Goal: Find specific page/section: Find specific page/section

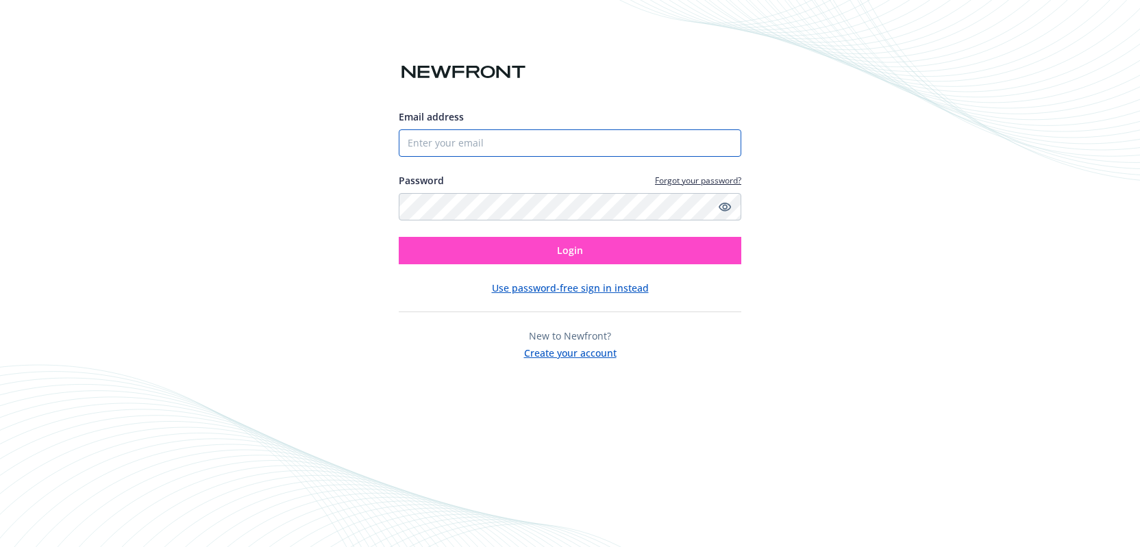
type input "Varney"
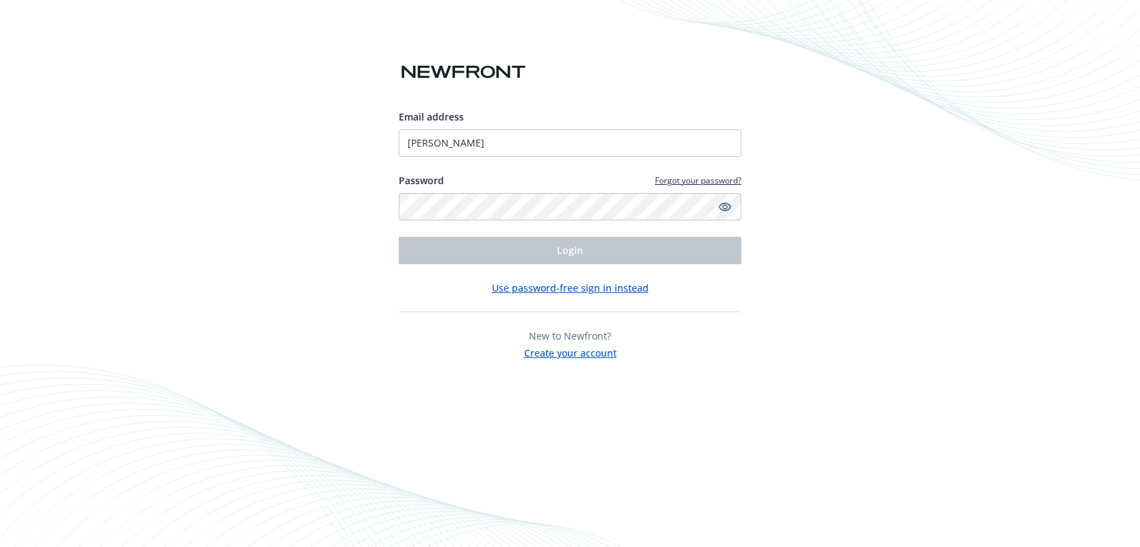
click at [581, 286] on button "Use password-free sign in instead" at bounding box center [570, 288] width 157 height 14
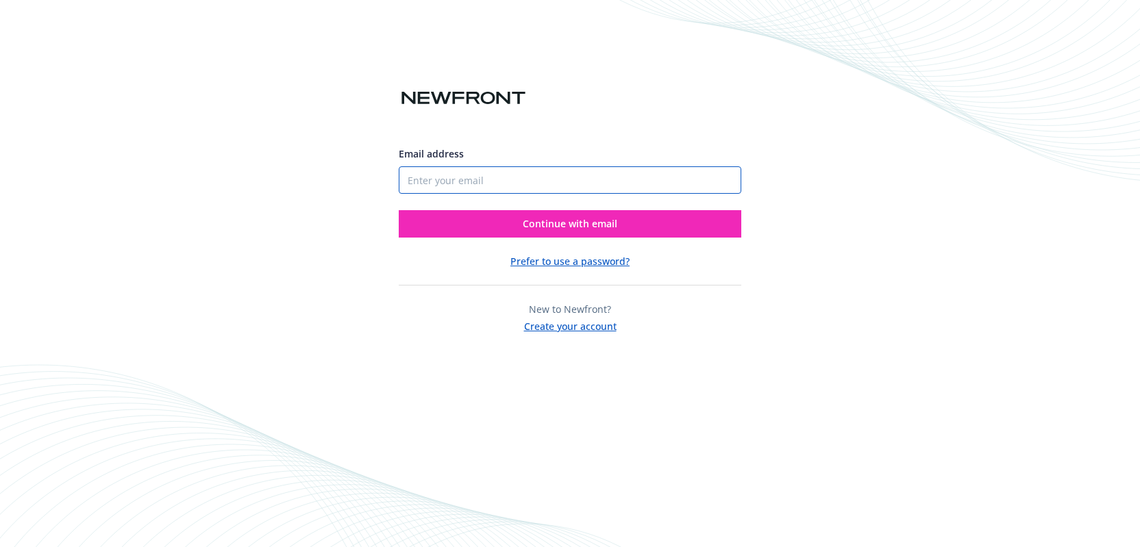
click at [568, 181] on input "Email address" at bounding box center [570, 179] width 342 height 27
type input "[PERSON_NAME][EMAIL_ADDRESS][PERSON_NAME]"
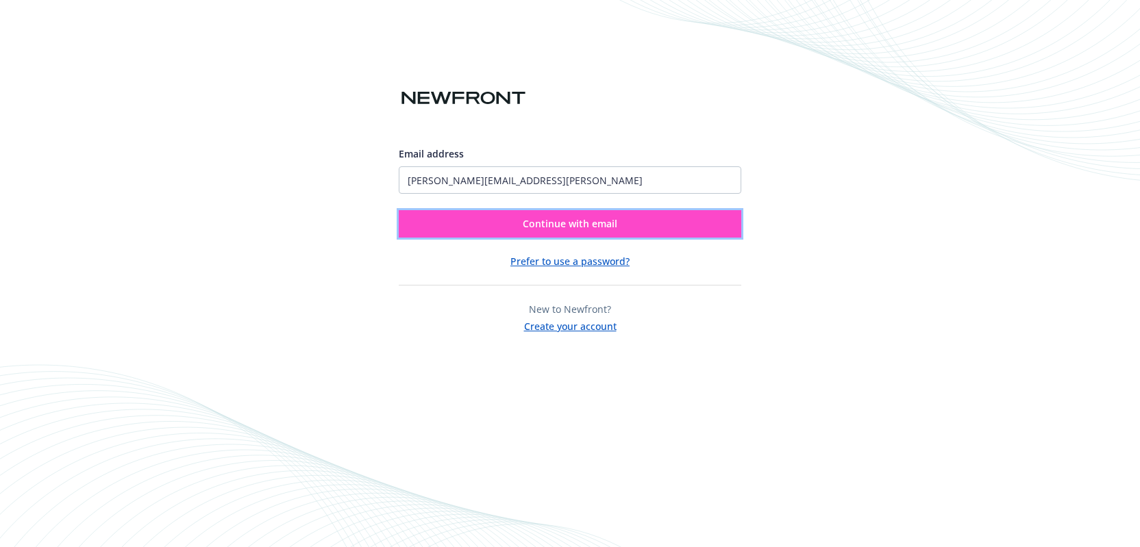
click at [569, 227] on span "Continue with email" at bounding box center [570, 223] width 95 height 13
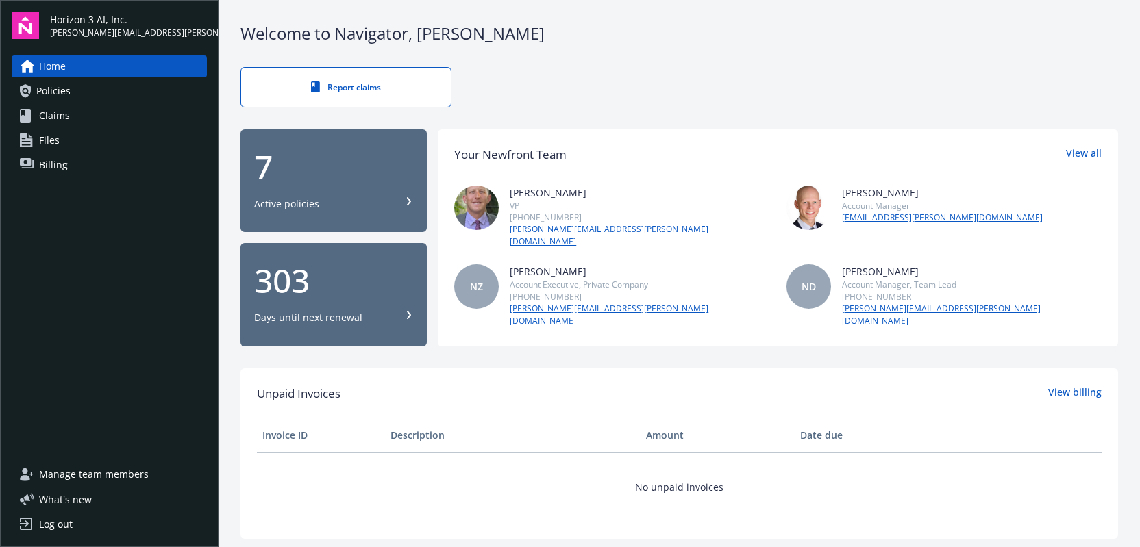
click at [102, 90] on link "Policies" at bounding box center [109, 91] width 195 height 22
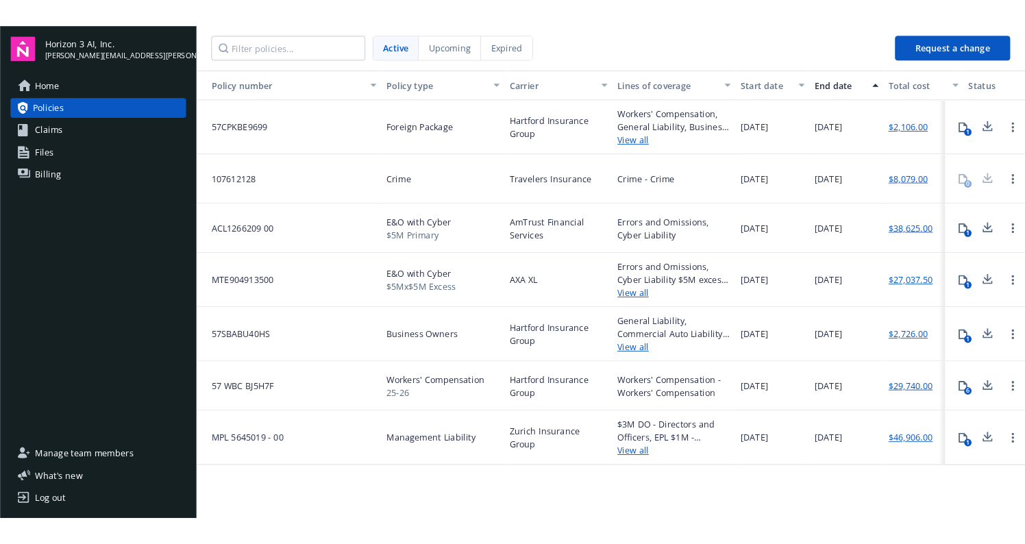
scroll to position [0, 1]
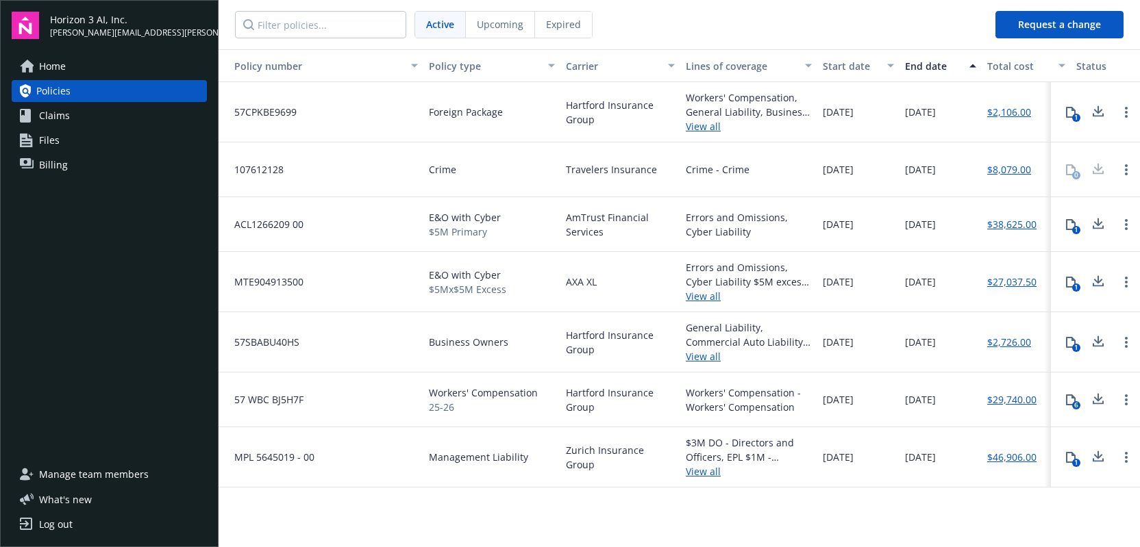
click at [696, 298] on link "View all" at bounding box center [749, 296] width 126 height 14
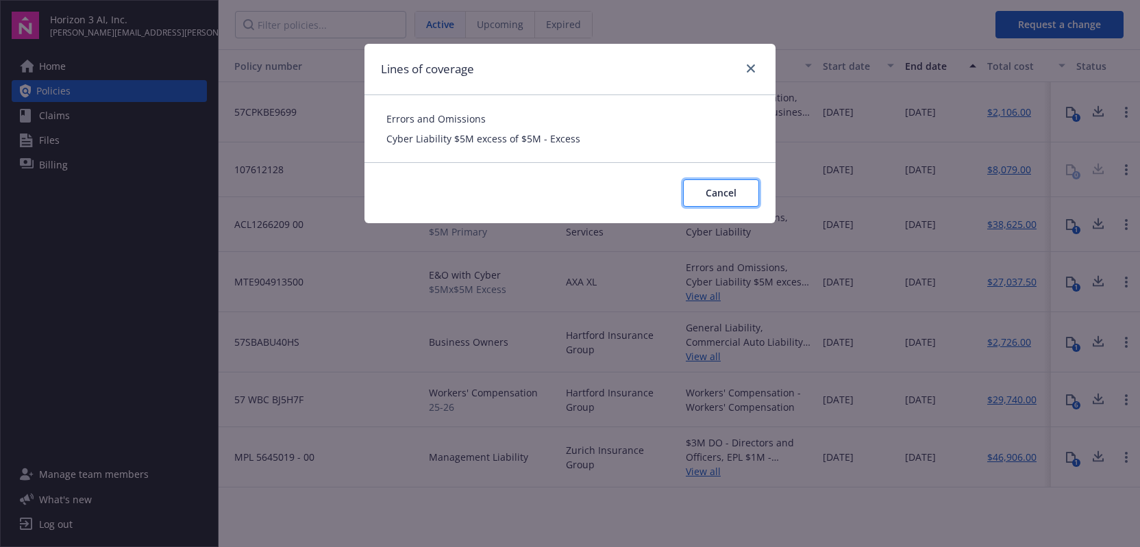
click at [728, 190] on span "Cancel" at bounding box center [720, 192] width 31 height 13
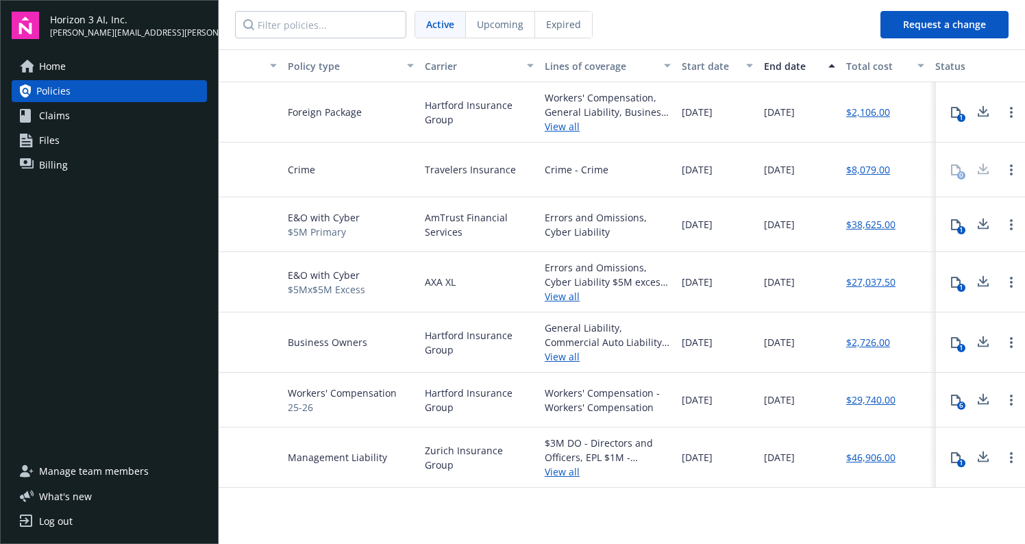
scroll to position [0, 0]
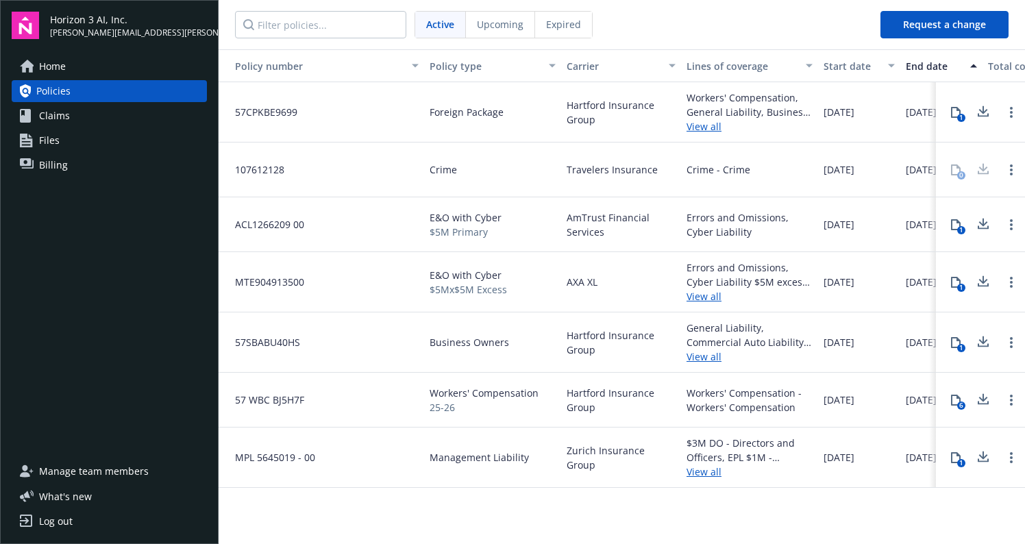
click at [704, 297] on link "View all" at bounding box center [749, 296] width 126 height 14
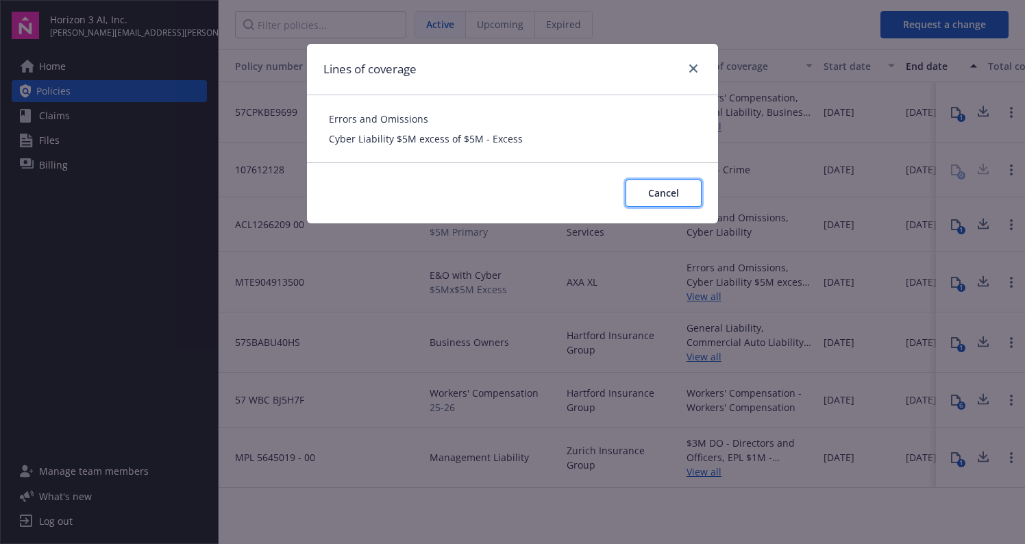
click at [683, 194] on button "Cancel" at bounding box center [663, 192] width 76 height 27
